Goal: Information Seeking & Learning: Learn about a topic

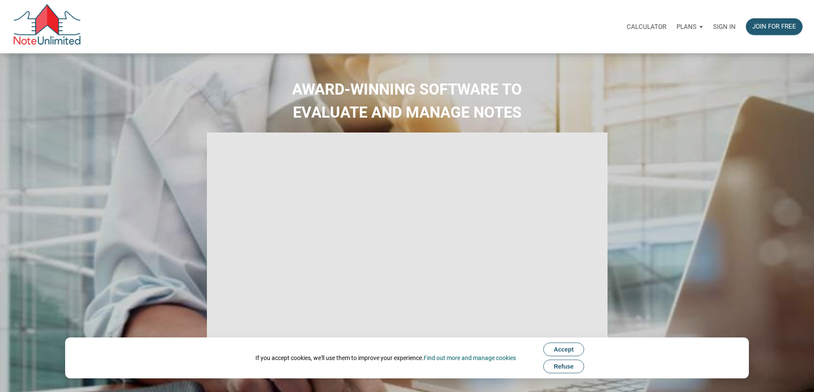
type input "Introduction to new features"
select select
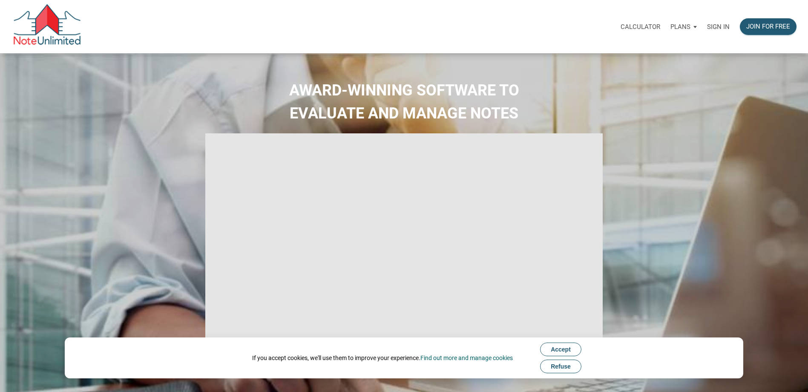
click at [720, 28] on p "Sign in" at bounding box center [718, 27] width 23 height 8
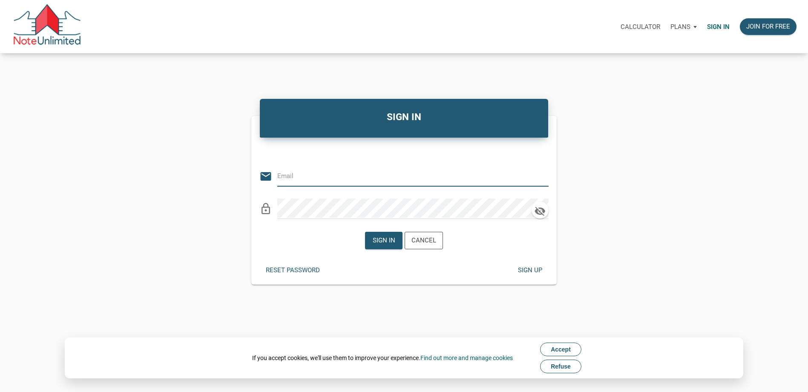
click at [398, 175] on input "email" at bounding box center [406, 175] width 259 height 19
type input "gafsjca@yahoo.com"
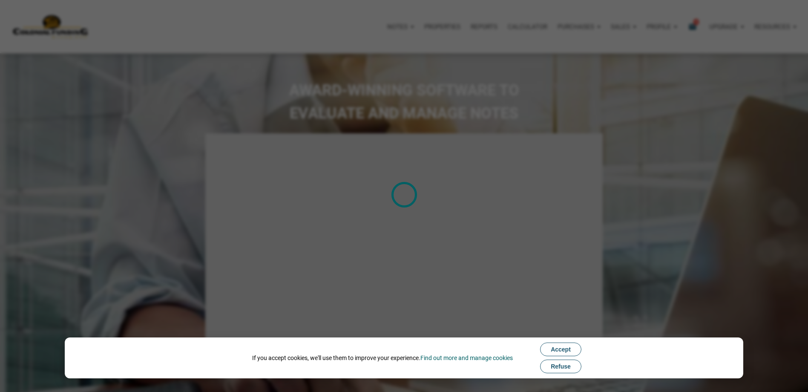
type input "Introduction to new features"
select select
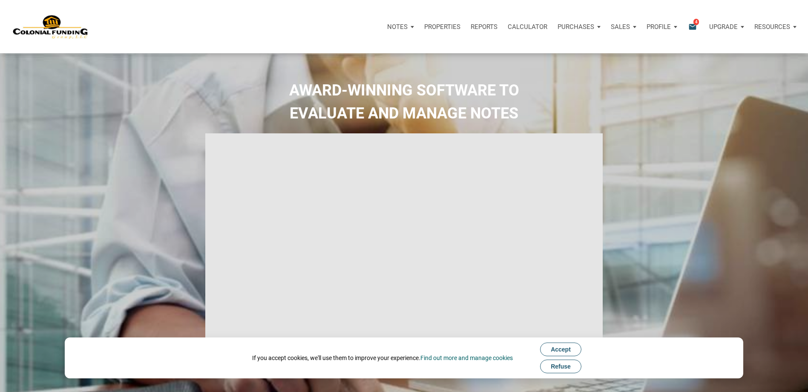
click at [559, 343] on button "Accept" at bounding box center [560, 349] width 41 height 14
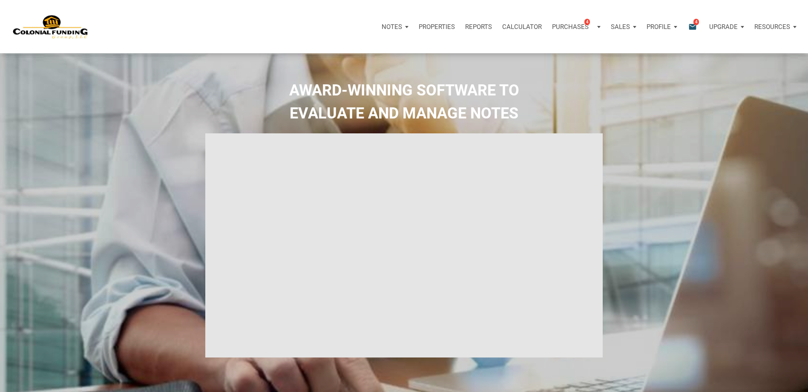
click at [393, 24] on p "Notes" at bounding box center [392, 27] width 20 height 8
click at [355, 48] on link "Dashboard" at bounding box center [370, 49] width 81 height 17
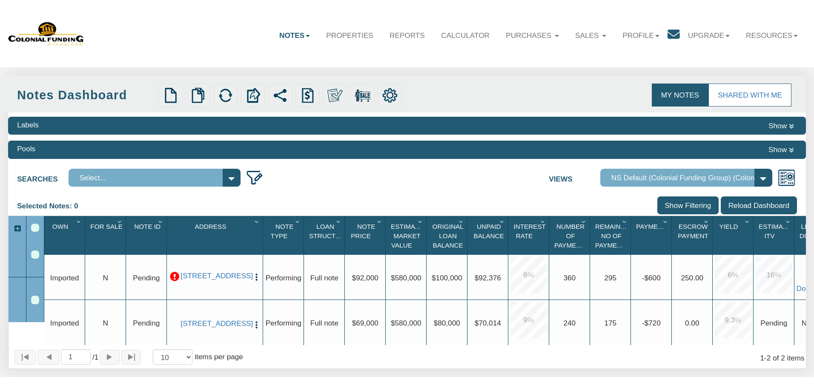
select select "316"
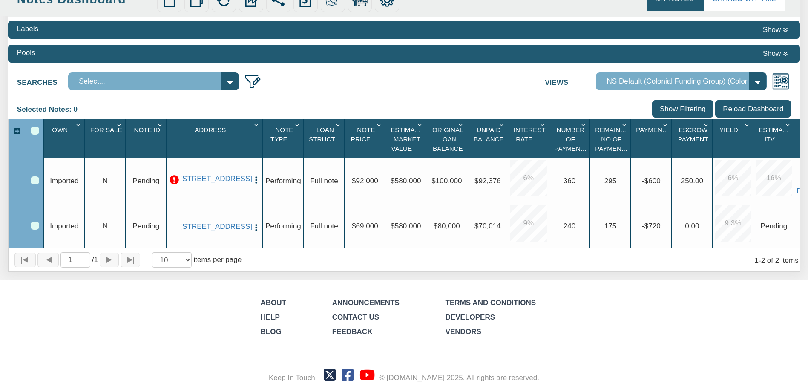
scroll to position [103, 0]
click at [233, 75] on select "Select..." at bounding box center [153, 81] width 171 height 18
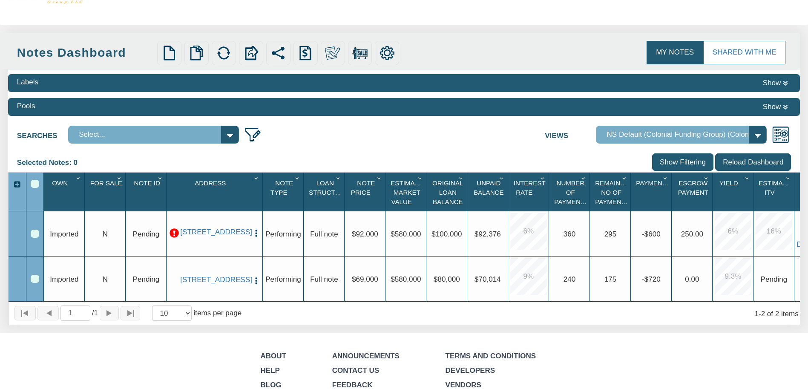
scroll to position [18, 0]
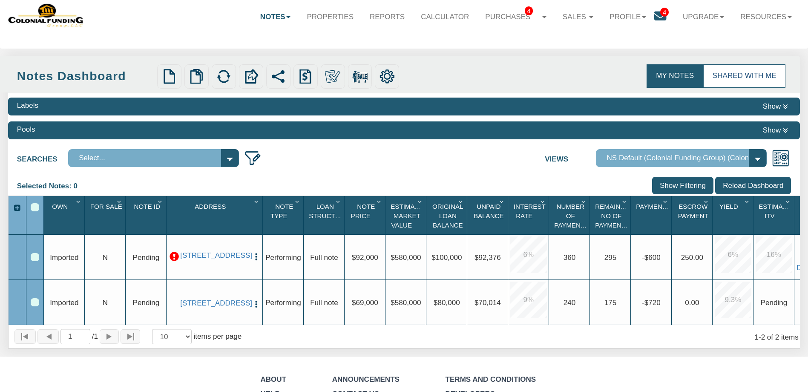
click at [717, 77] on link "Shared with Me" at bounding box center [744, 75] width 83 height 23
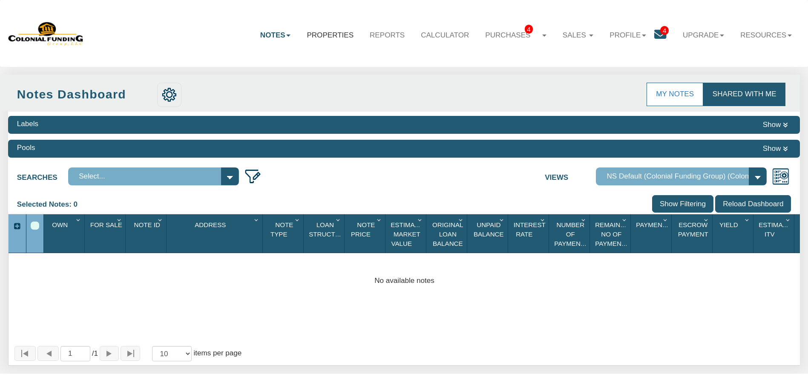
click at [307, 37] on link "Properties" at bounding box center [330, 35] width 63 height 25
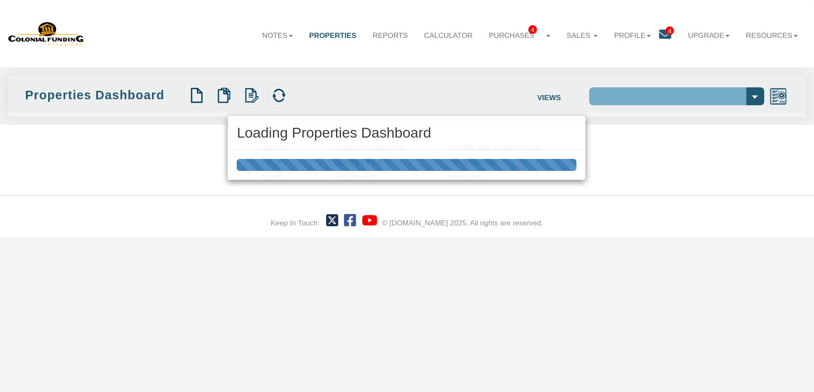
select select "138"
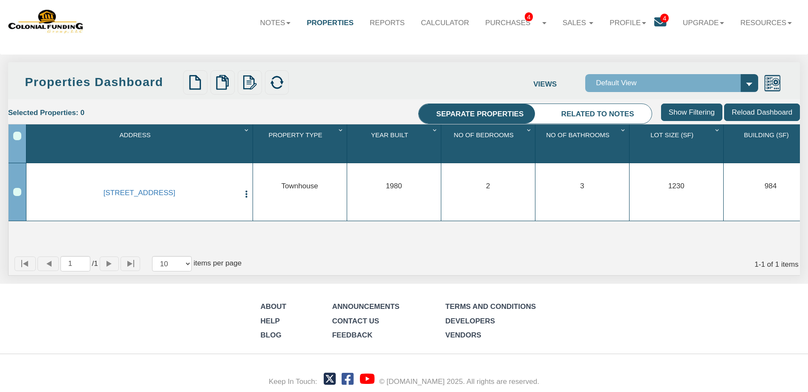
scroll to position [19, 0]
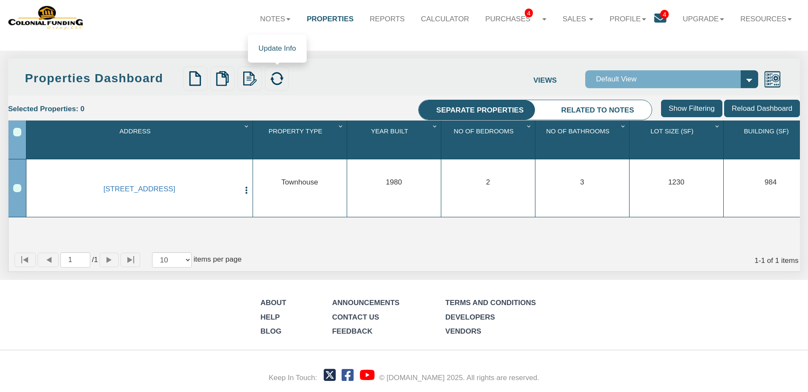
click at [282, 78] on img at bounding box center [276, 78] width 15 height 15
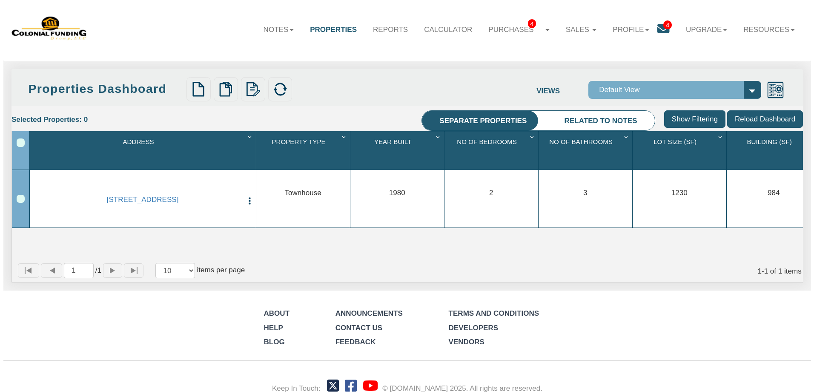
scroll to position [0, 0]
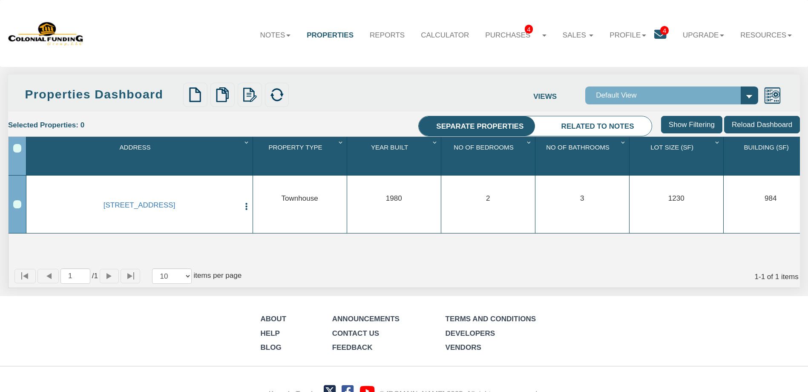
click at [660, 34] on span "4" at bounding box center [664, 30] width 9 height 9
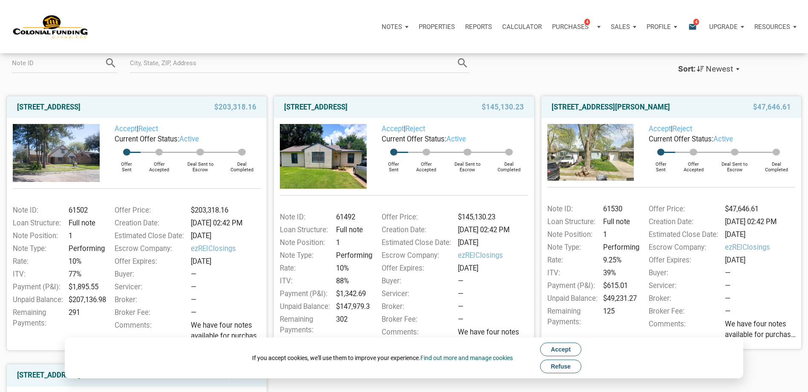
scroll to position [85, 0]
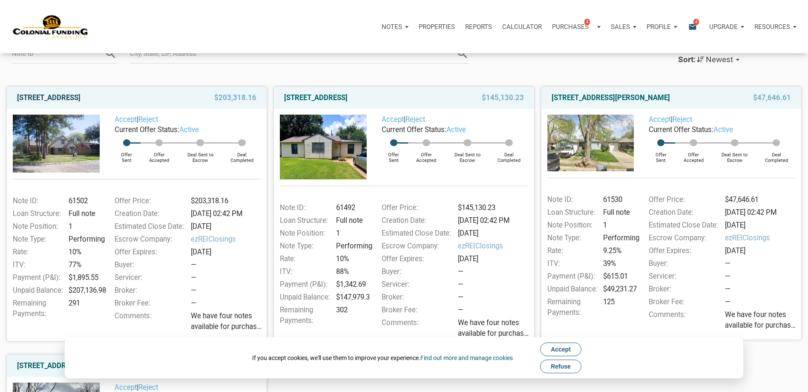
click at [80, 100] on link "2701 Huckleberry, Pasadena, TX, 77502" at bounding box center [48, 98] width 63 height 10
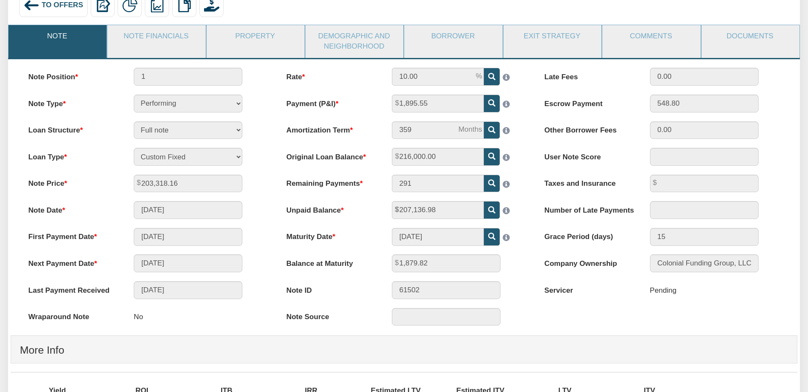
scroll to position [47, 0]
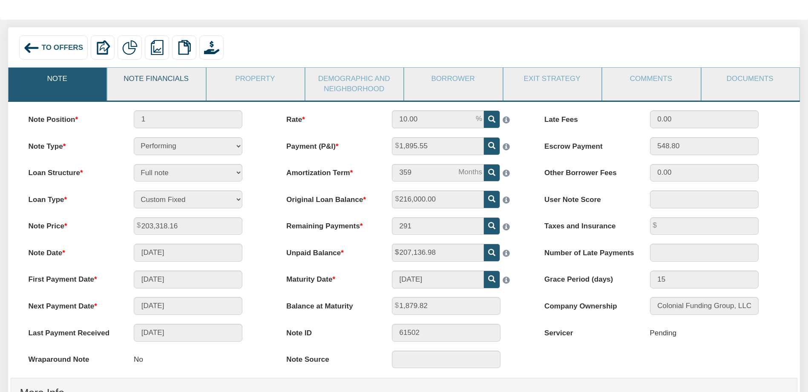
click at [157, 72] on link "Note Financials" at bounding box center [155, 79] width 97 height 22
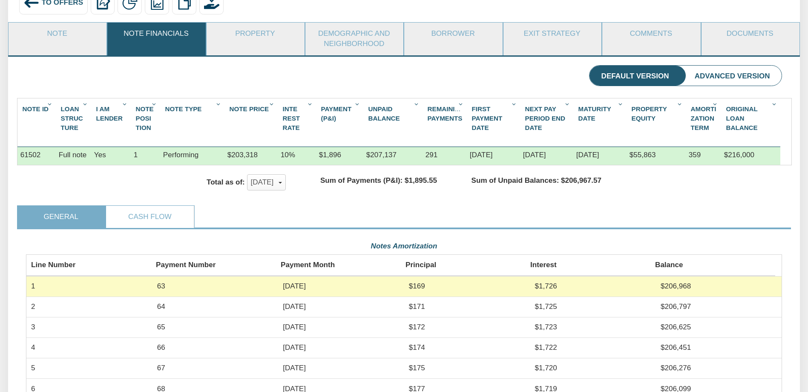
scroll to position [90, 0]
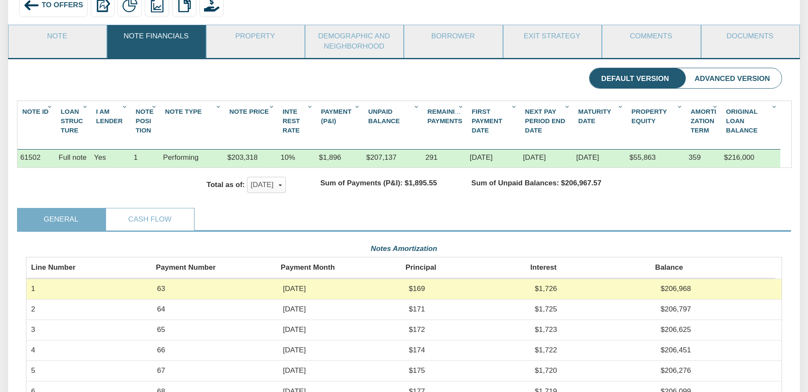
click at [736, 82] on li "Advanced Version" at bounding box center [732, 78] width 99 height 20
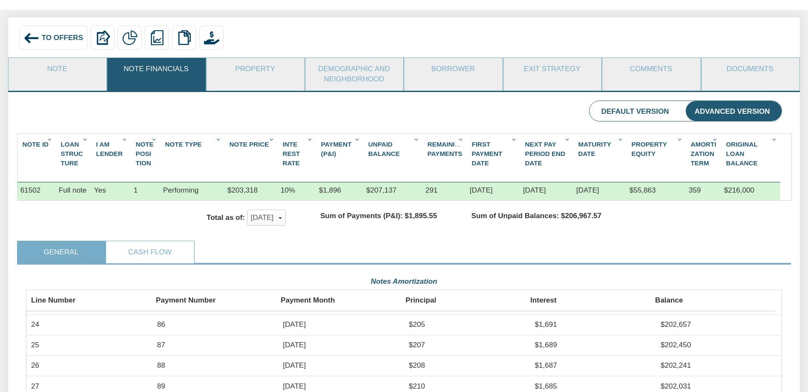
scroll to position [47, 0]
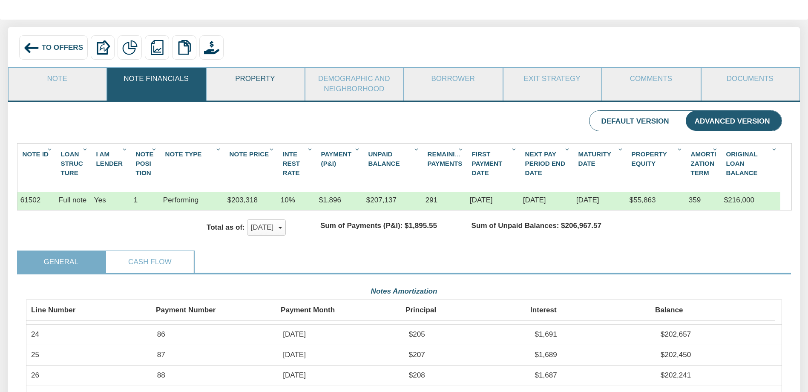
click at [237, 80] on link "Property" at bounding box center [255, 79] width 97 height 22
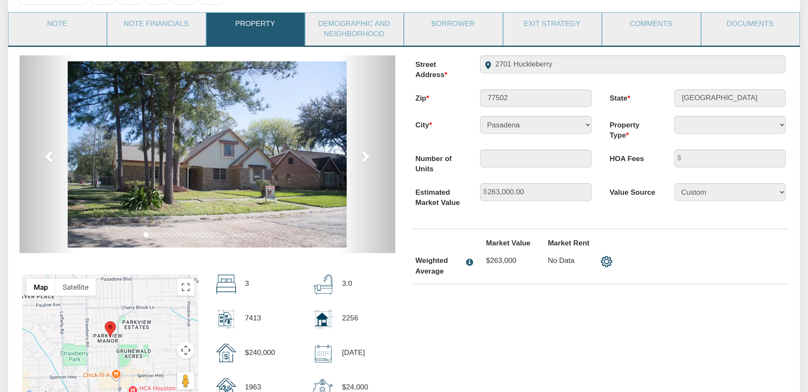
scroll to position [46, 0]
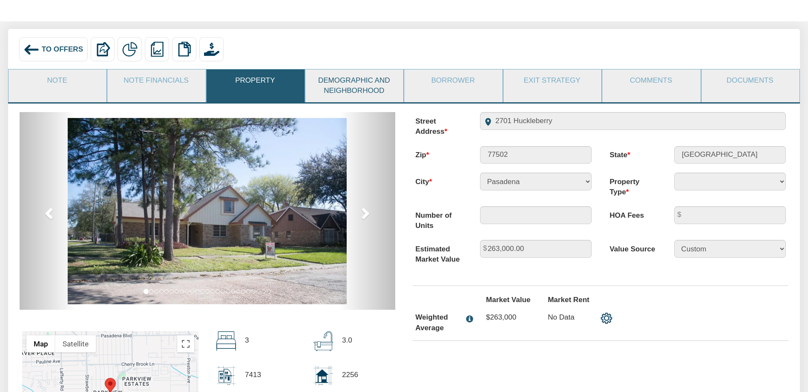
click at [348, 86] on link "Demographic and Neighborhood" at bounding box center [353, 85] width 97 height 32
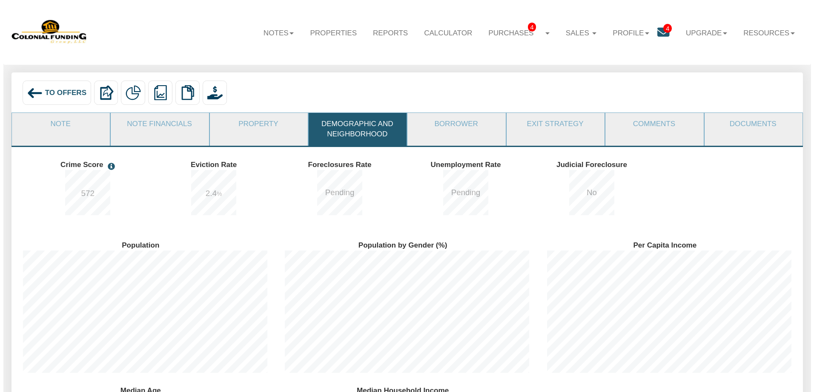
scroll to position [0, 0]
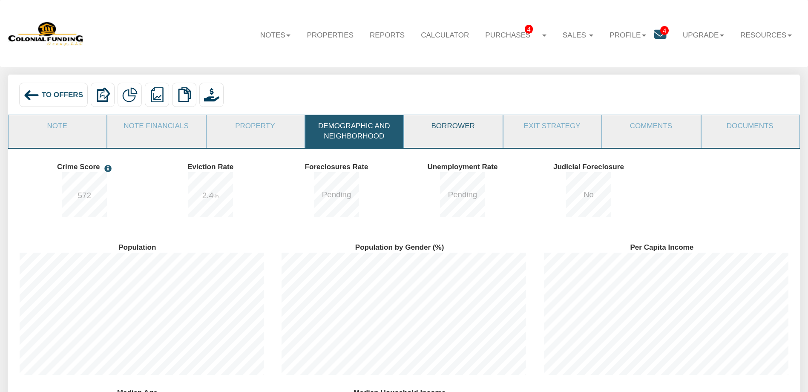
click at [460, 130] on link "Borrower" at bounding box center [452, 126] width 97 height 22
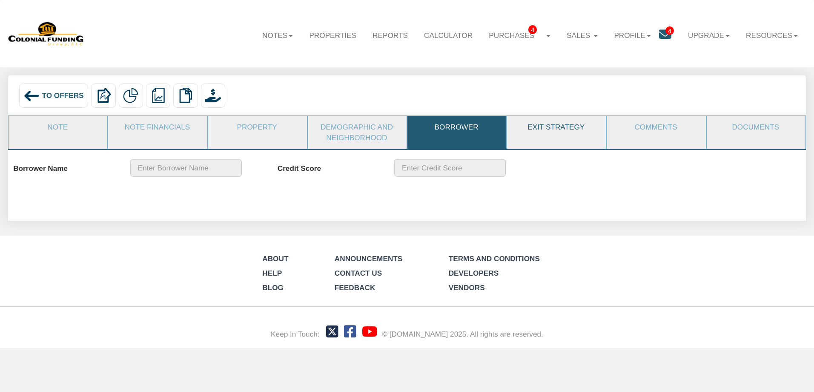
click at [554, 129] on link "Exit Strategy" at bounding box center [556, 127] width 98 height 22
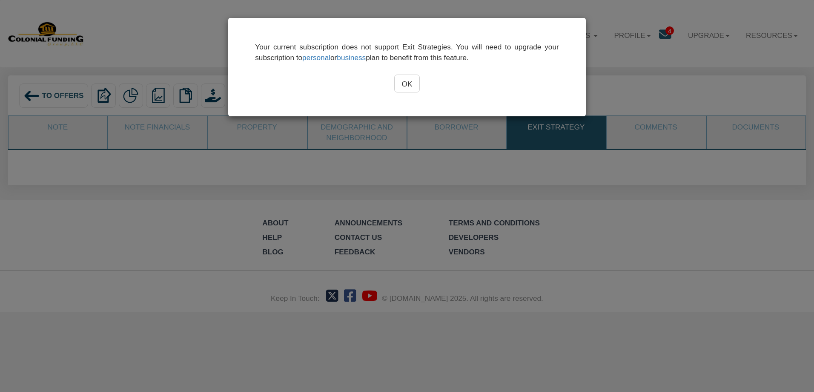
click at [414, 88] on input "OK" at bounding box center [407, 84] width 26 height 18
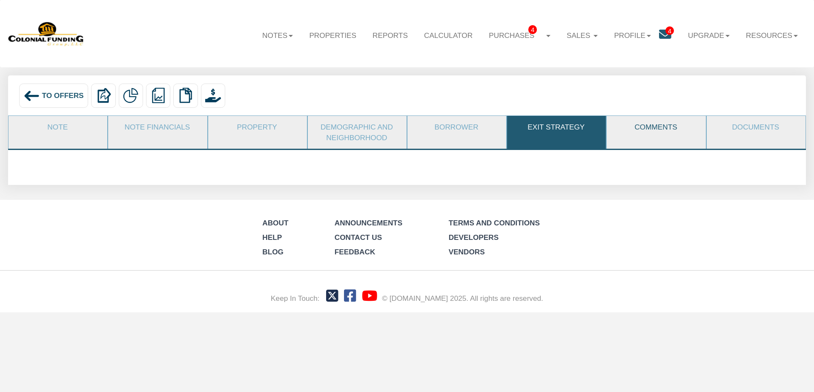
click at [651, 128] on link "Comments" at bounding box center [656, 127] width 98 height 22
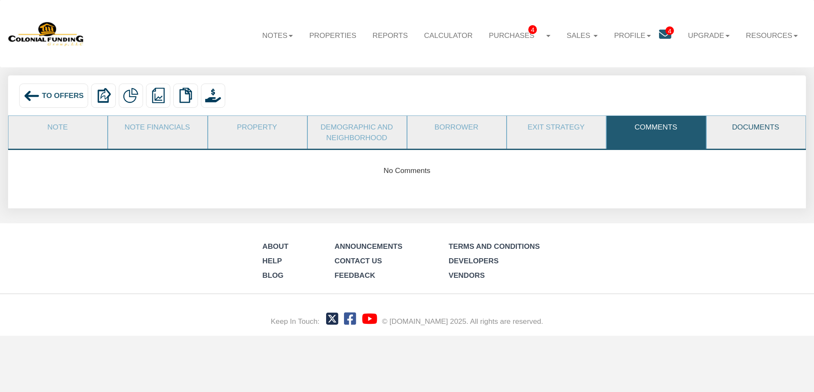
click at [750, 126] on link "Documents" at bounding box center [756, 127] width 98 height 22
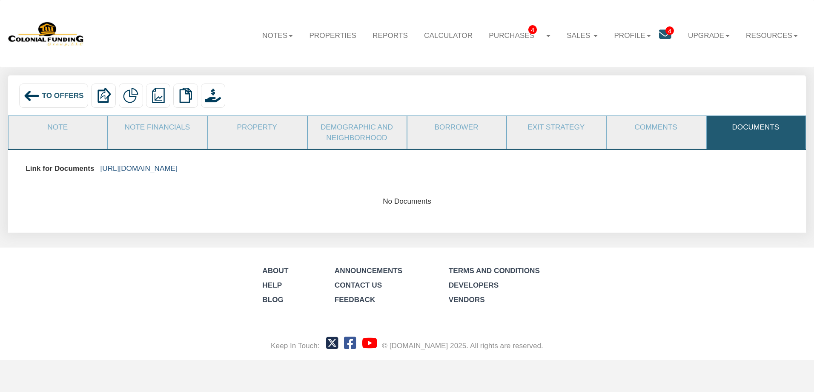
click at [177, 170] on link "https://colonialfundinggroup.sharepoint.com/:f:/s/operationsteam/Eoz70upoDtNMgv…" at bounding box center [138, 168] width 77 height 9
click at [32, 92] on img at bounding box center [31, 96] width 16 height 16
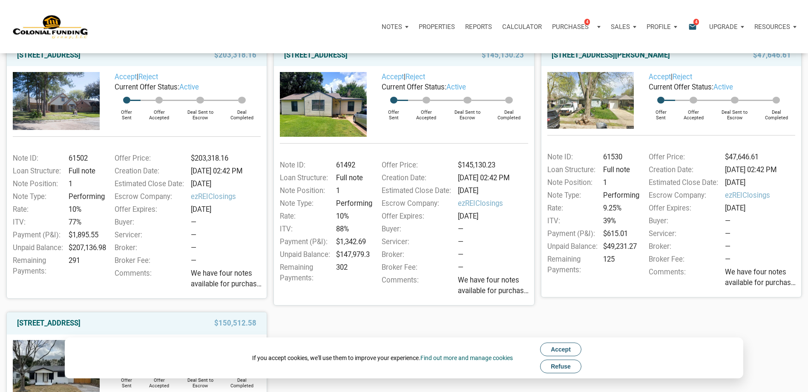
scroll to position [85, 0]
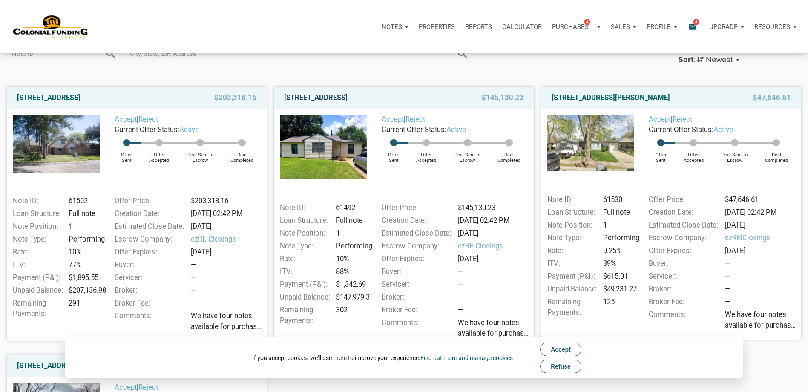
click at [348, 95] on link "[STREET_ADDRESS]" at bounding box center [315, 98] width 63 height 10
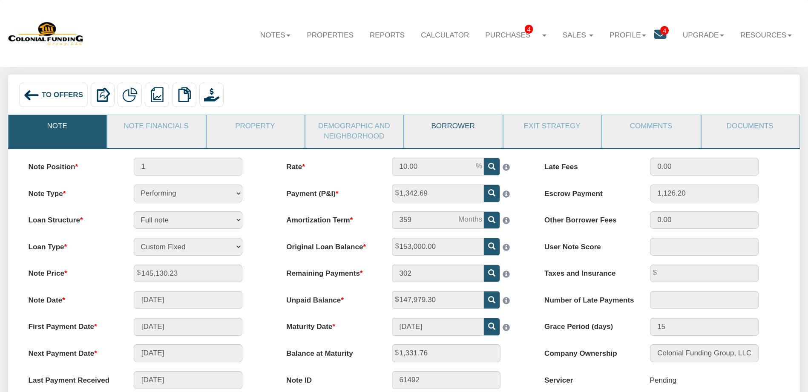
click at [436, 129] on link "Borrower" at bounding box center [452, 126] width 97 height 22
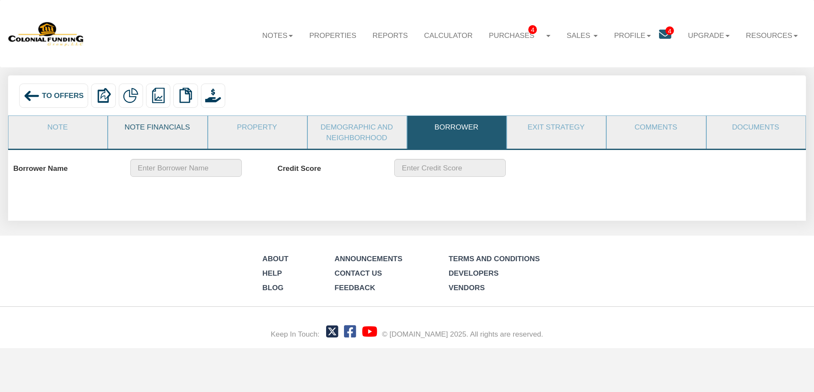
click at [161, 131] on link "Note Financials" at bounding box center [157, 127] width 98 height 22
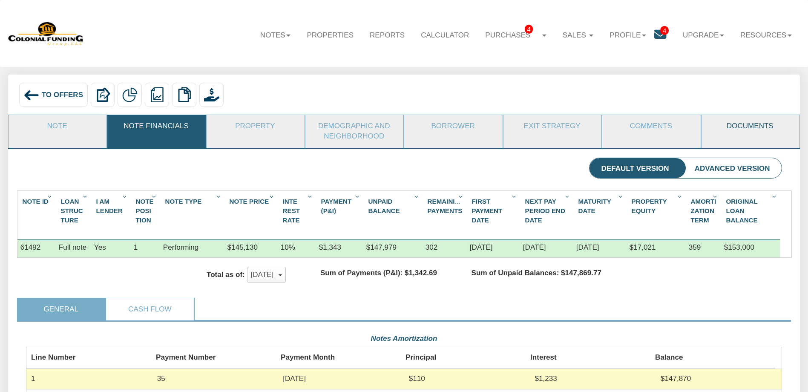
click at [741, 126] on link "Documents" at bounding box center [749, 126] width 97 height 22
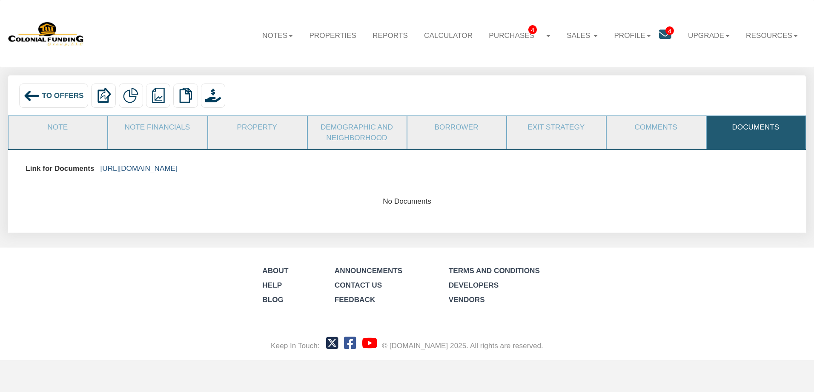
click at [163, 168] on link "https://colonialfundinggroup.sharepoint.com/:f:/s/operationsteam/EiIGfuYSSNdHmm…" at bounding box center [138, 168] width 77 height 9
click at [50, 128] on link "Note" at bounding box center [58, 127] width 98 height 22
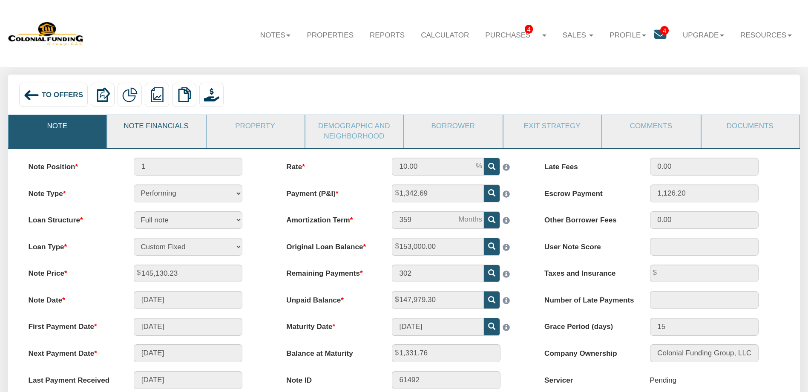
click at [173, 128] on link "Note Financials" at bounding box center [155, 126] width 97 height 22
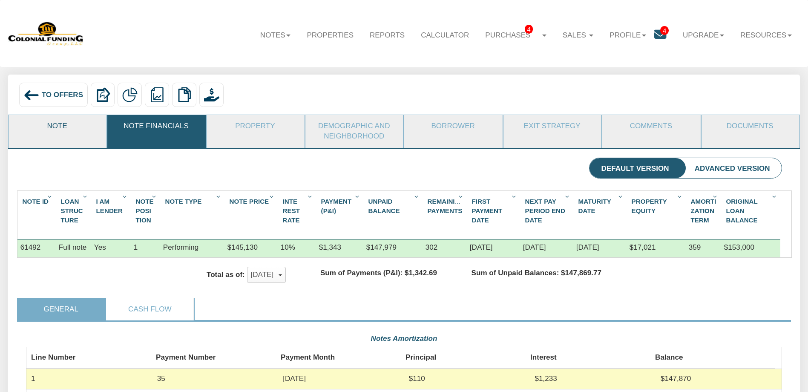
click at [49, 128] on link "Note" at bounding box center [57, 126] width 97 height 22
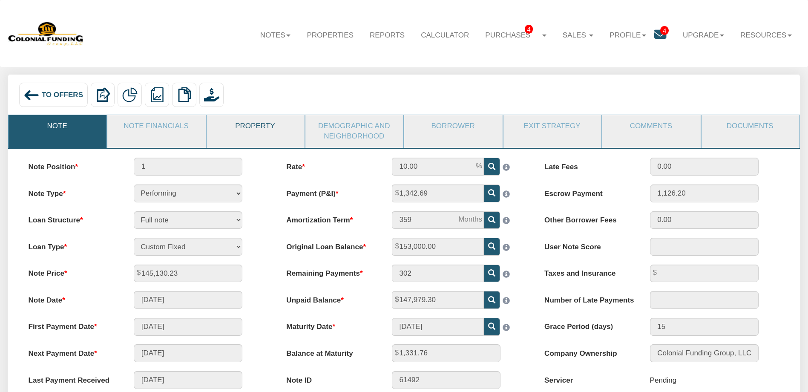
click at [263, 125] on link "Property" at bounding box center [255, 126] width 97 height 22
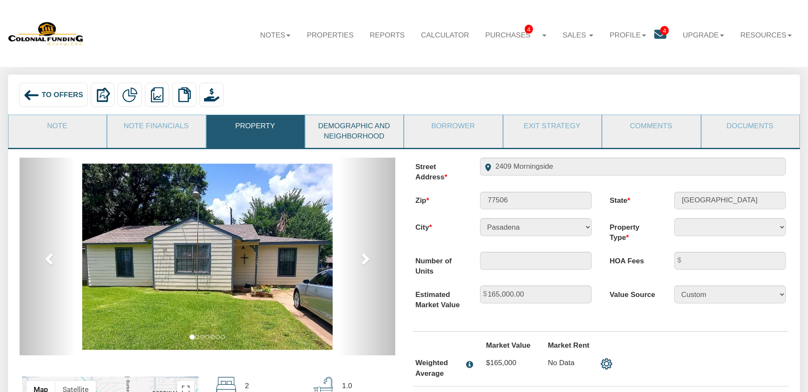
click at [368, 134] on link "Demographic and Neighborhood" at bounding box center [353, 131] width 97 height 32
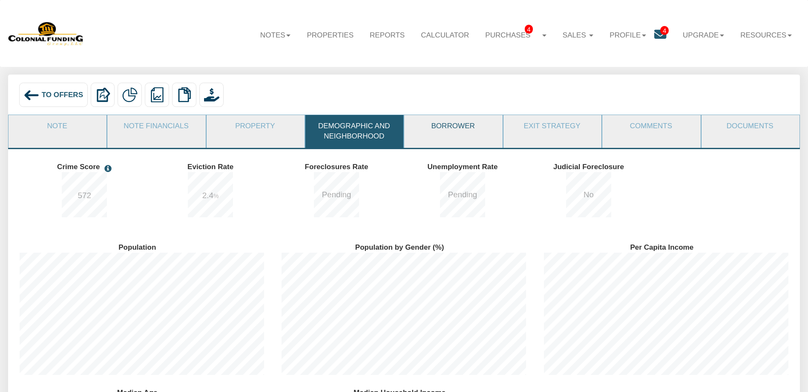
click at [461, 125] on link "Borrower" at bounding box center [452, 126] width 97 height 22
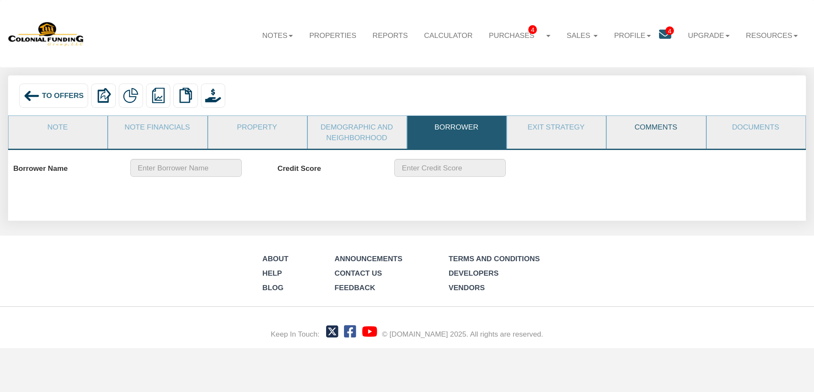
click at [660, 126] on link "Comments" at bounding box center [656, 127] width 98 height 22
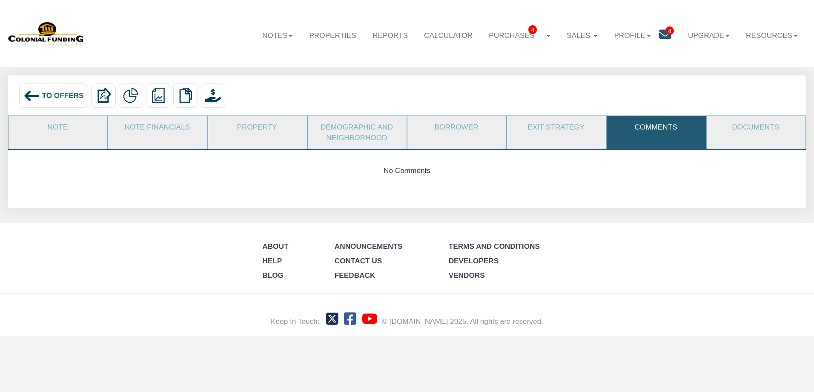
click at [49, 92] on span "To Offers" at bounding box center [63, 95] width 42 height 9
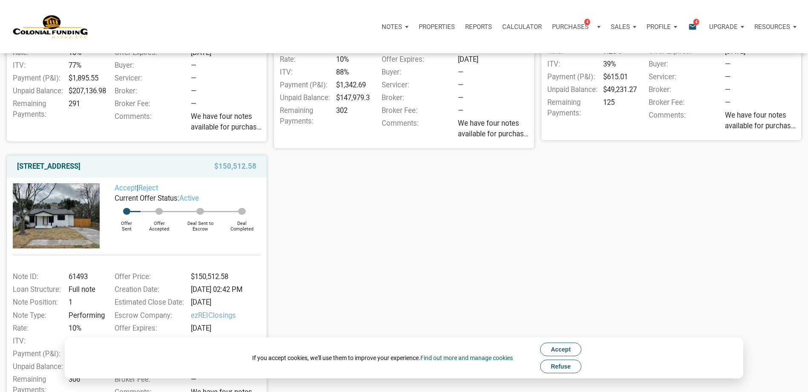
scroll to position [298, 0]
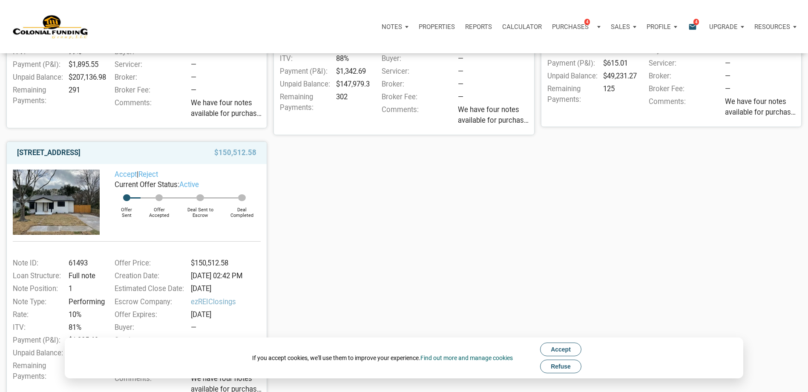
click at [80, 153] on link "712 Ave M, S. Houston, TX, 77587" at bounding box center [48, 153] width 63 height 10
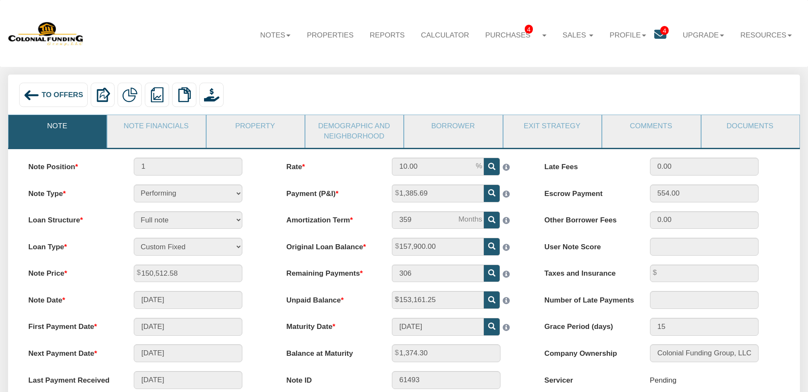
click at [50, 95] on span "To Offers" at bounding box center [62, 95] width 41 height 8
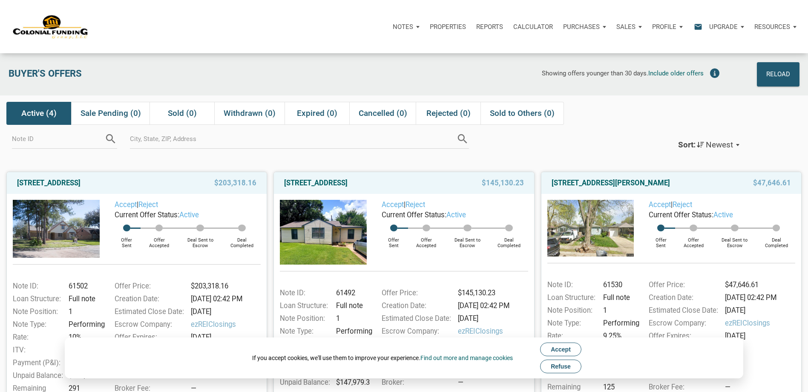
click at [696, 25] on icon "email" at bounding box center [698, 27] width 10 height 10
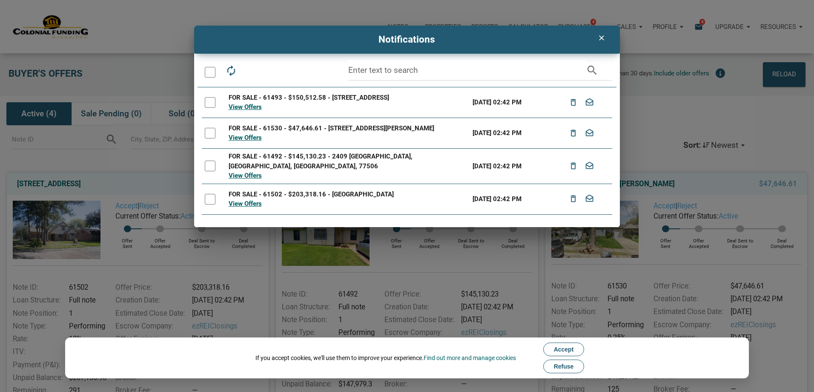
click at [707, 40] on div "clear Notifications autorenew delete_outline drafts email search FOR SALE - 614…" at bounding box center [407, 126] width 814 height 201
click at [701, 51] on div "clear Notifications autorenew delete_outline drafts email search FOR SALE - 614…" at bounding box center [407, 126] width 814 height 201
click at [599, 40] on icon "clear" at bounding box center [602, 38] width 10 height 9
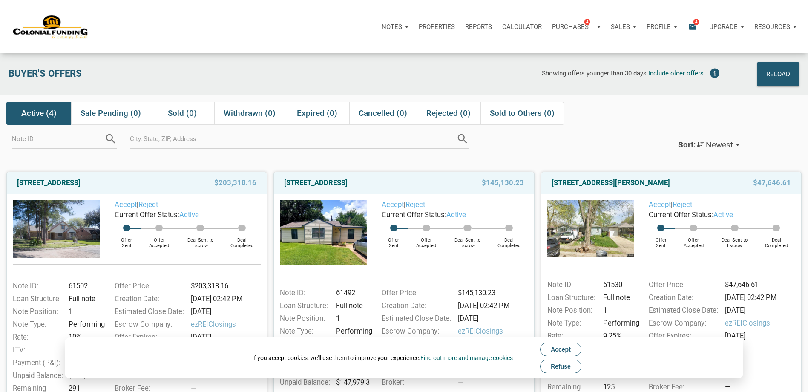
click at [656, 28] on p "Profile" at bounding box center [658, 27] width 24 height 8
click at [605, 70] on link "Logout" at bounding box center [639, 66] width 81 height 17
